Goal: Information Seeking & Learning: Learn about a topic

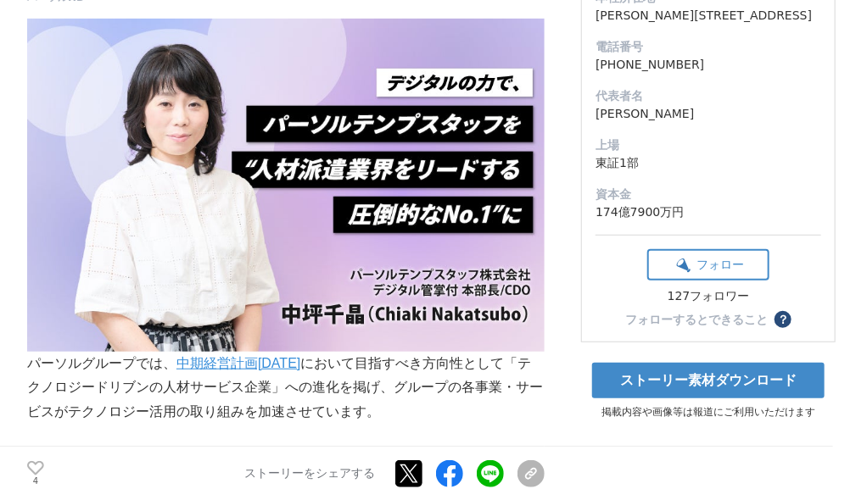
scroll to position [145, 0]
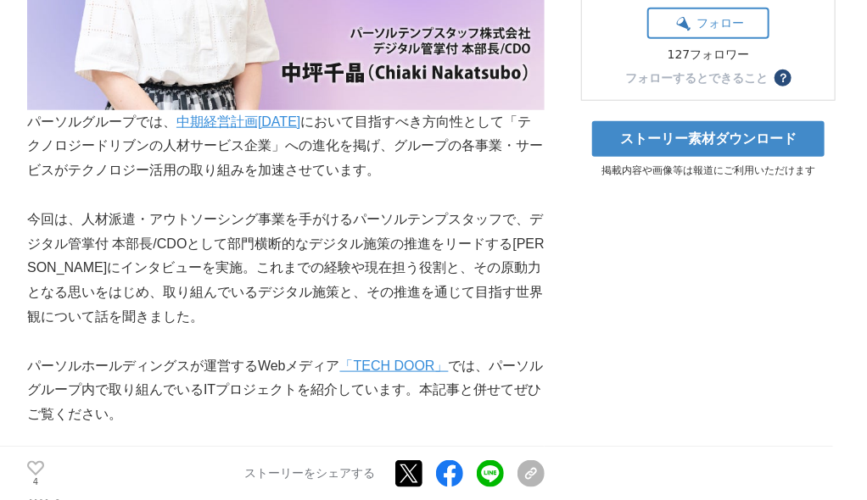
scroll to position [543, 0]
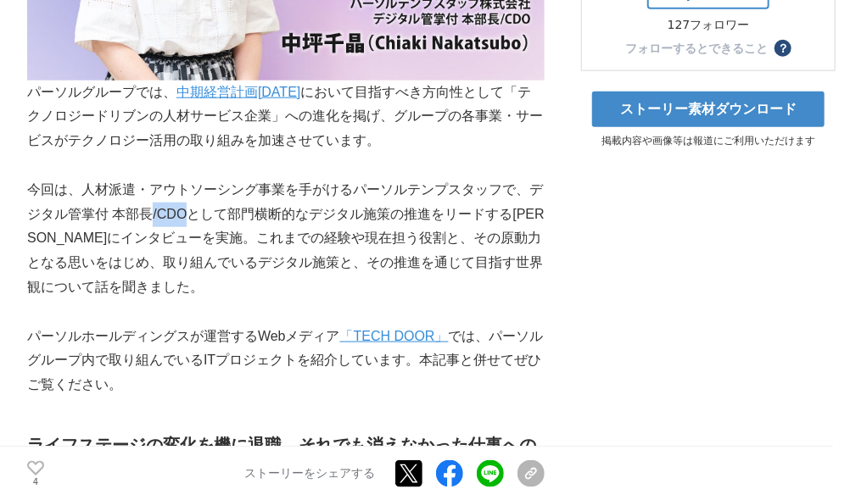
drag, startPoint x: 186, startPoint y: 210, endPoint x: 154, endPoint y: 210, distance: 32.2
click at [154, 210] on p "今回は、人材派遣・アウトソーシング事業を手がけるパーソルテンプスタッフで、デジタル管掌付 本部長/CDOとして部門横断的なデジタル施策の推進をリードする[PE…" at bounding box center [285, 239] width 517 height 122
copy p "/CDO"
click at [172, 215] on p "今回は、人材派遣・アウトソーシング事業を手がけるパーソルテンプスタッフで、デジタル管掌付 本部長/CDOとして部門横断的なデジタル施策の推進をリードする[PE…" at bounding box center [285, 239] width 517 height 122
drag, startPoint x: 159, startPoint y: 220, endPoint x: 190, endPoint y: 216, distance: 31.6
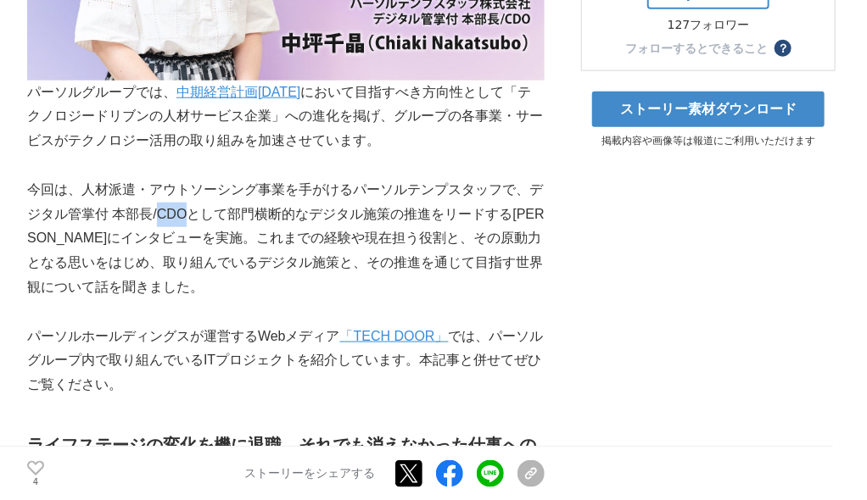
click at [190, 216] on p "今回は、人材派遣・アウトソーシング事業を手がけるパーソルテンプスタッフで、デジタル管掌付 本部長/CDOとして部門横断的なデジタル施策の推進をリードする[PE…" at bounding box center [285, 239] width 517 height 122
copy p "CDO"
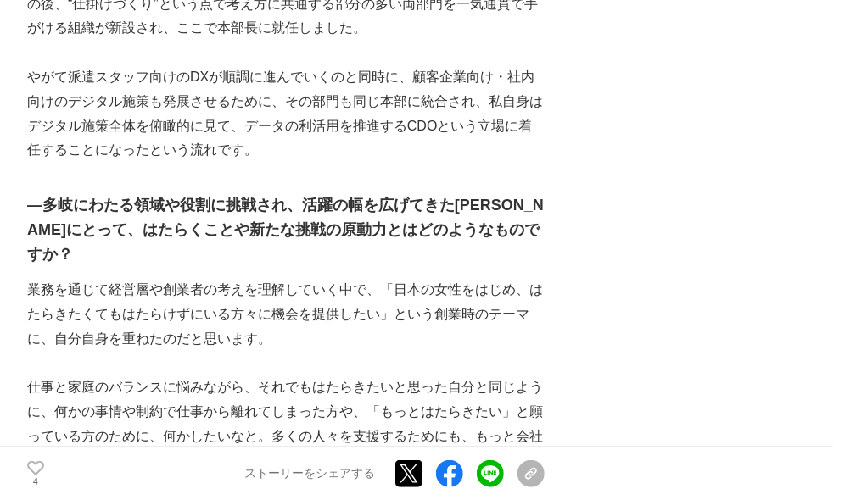
scroll to position [2511, 0]
